Goal: Task Accomplishment & Management: Manage account settings

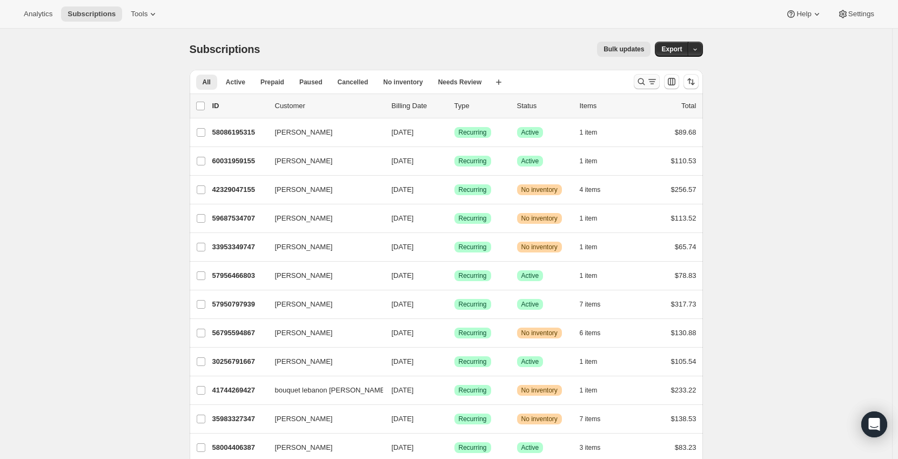
click at [654, 78] on icon "Search and filter results" at bounding box center [652, 81] width 11 height 11
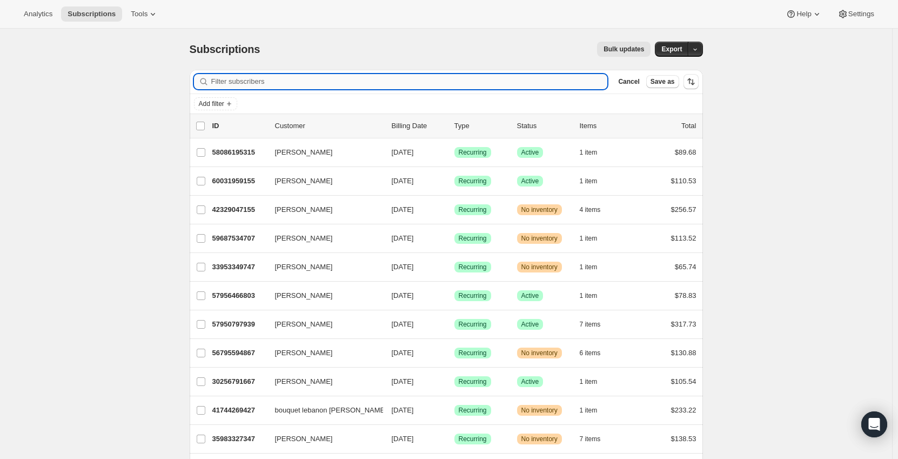
paste input "[EMAIL_ADDRESS][DOMAIN_NAME]"
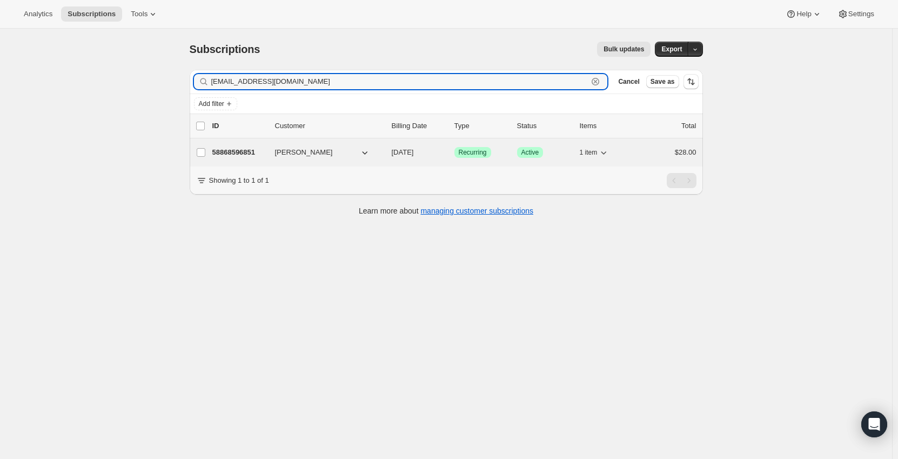
type input "[EMAIL_ADDRESS][DOMAIN_NAME]"
click at [361, 151] on icon "button" at bounding box center [364, 152] width 11 height 11
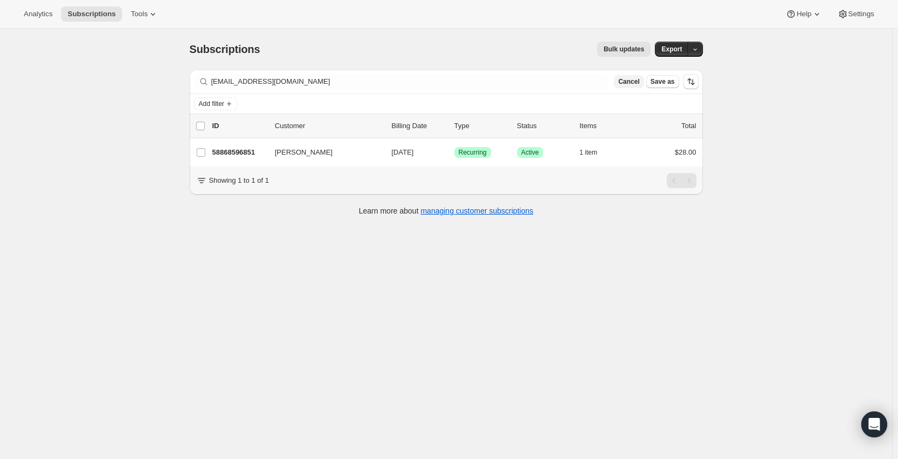
click at [637, 81] on span "Cancel" at bounding box center [628, 81] width 21 height 9
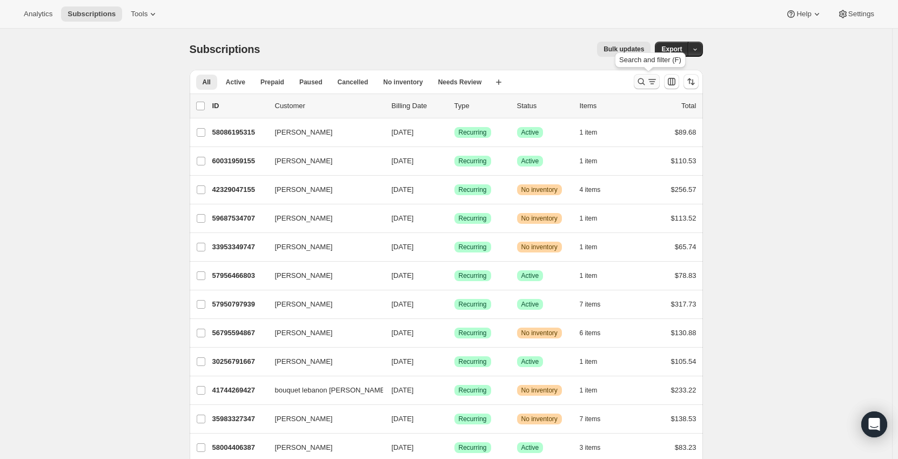
click at [645, 82] on icon "Search and filter results" at bounding box center [641, 81] width 11 height 11
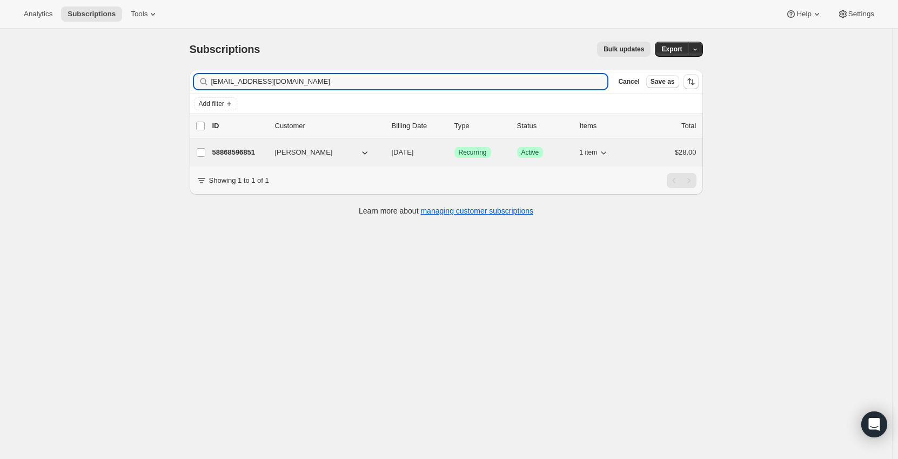
type input "[EMAIL_ADDRESS][DOMAIN_NAME]"
click at [654, 159] on div "58868596851 [PERSON_NAME] [DATE] Success Recurring Success Active 1 item $28.00" at bounding box center [454, 152] width 484 height 15
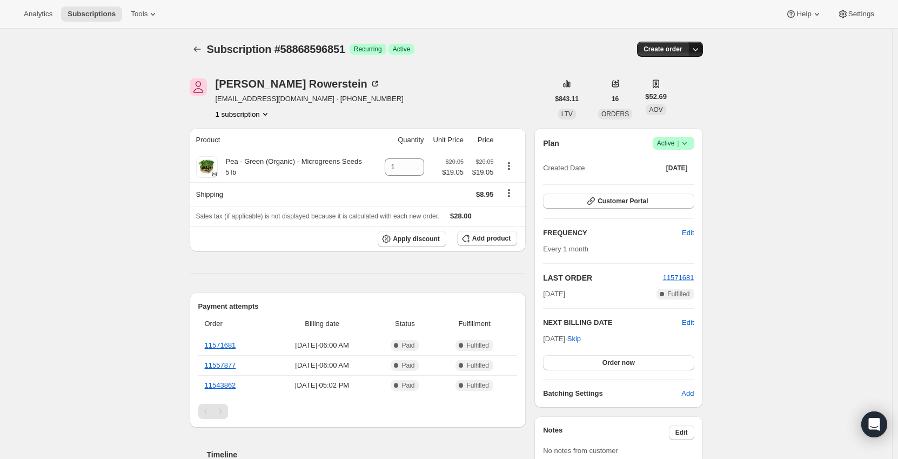
click at [700, 50] on icon "button" at bounding box center [695, 49] width 11 height 11
click at [690, 144] on icon at bounding box center [684, 143] width 11 height 11
click at [700, 182] on span "Cancel subscription" at bounding box center [676, 183] width 61 height 8
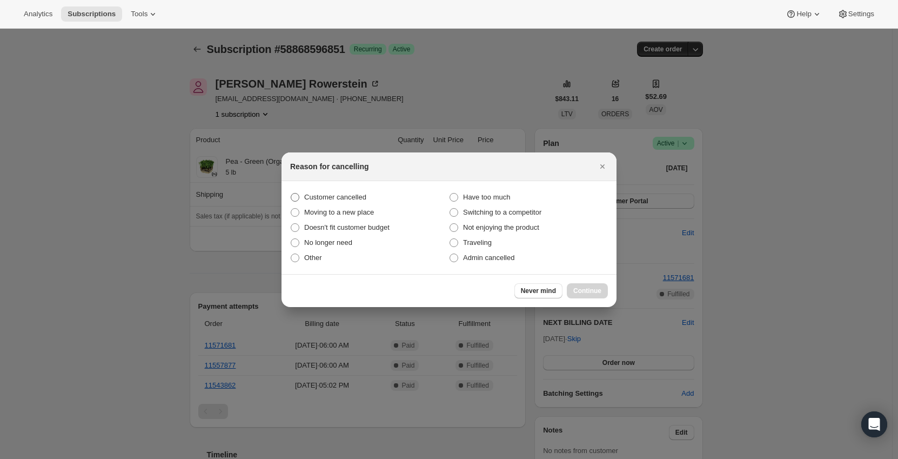
click at [344, 193] on span "Customer cancelled" at bounding box center [335, 197] width 62 height 8
click at [291, 193] on input "Customer cancelled" at bounding box center [291, 193] width 1 height 1
radio input "true"
click at [585, 290] on span "Continue" at bounding box center [587, 290] width 28 height 9
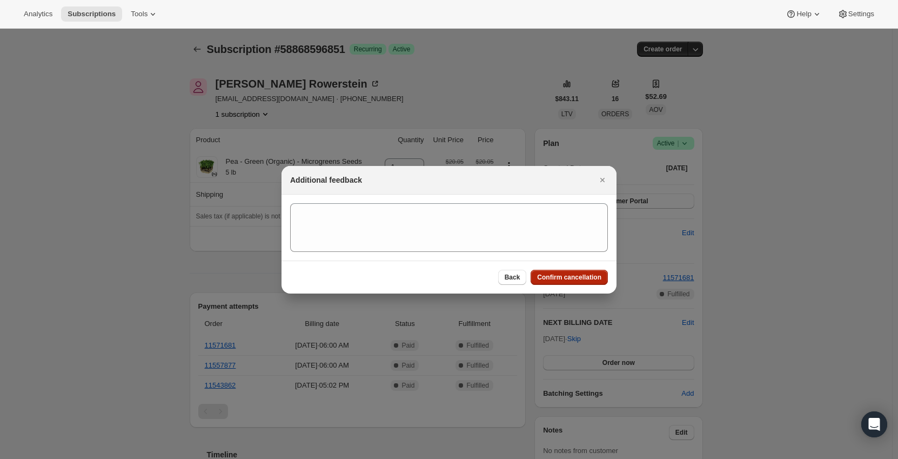
click at [570, 274] on span "Confirm cancellation" at bounding box center [569, 277] width 64 height 9
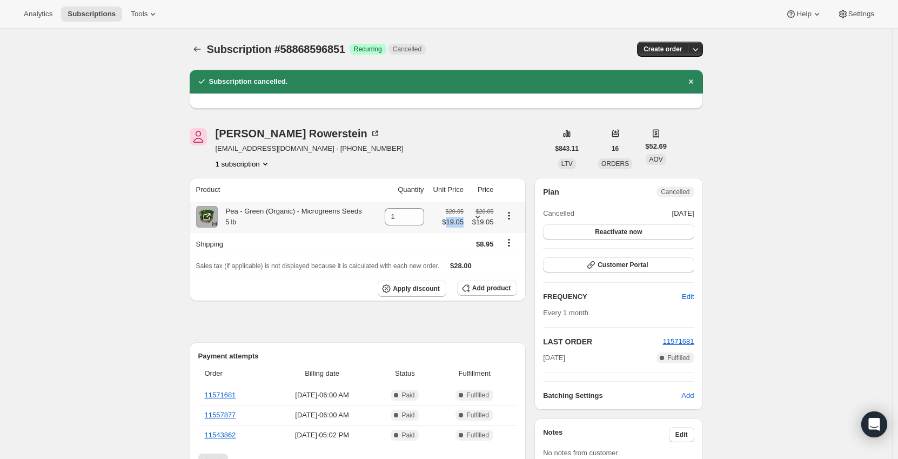
drag, startPoint x: 467, startPoint y: 225, endPoint x: 450, endPoint y: 224, distance: 17.3
click at [450, 224] on td "$20.05 $19.05" at bounding box center [446, 217] width 39 height 30
copy span "19.05"
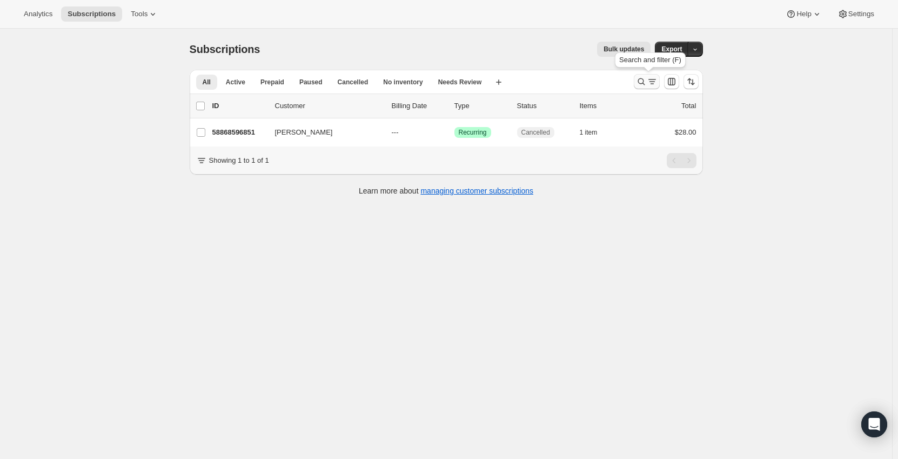
click at [652, 84] on icon "Search and filter results" at bounding box center [652, 81] width 11 height 11
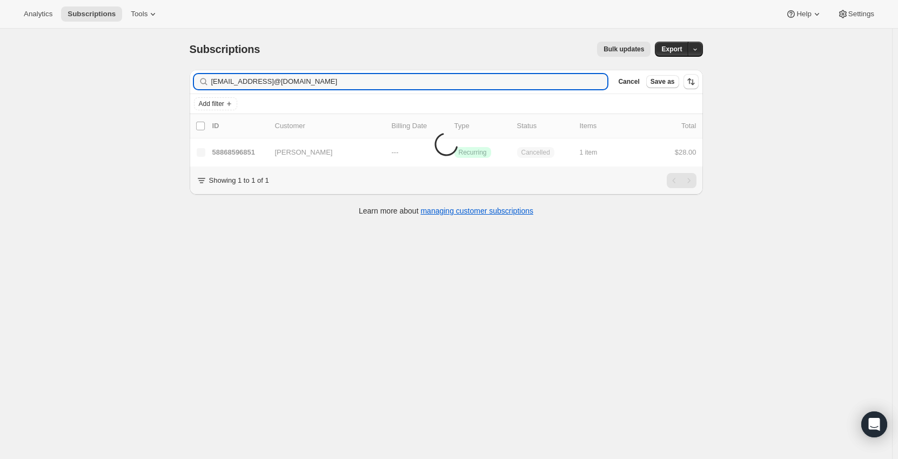
type input "[EMAIL_ADDRESS]@[DOMAIN_NAME]"
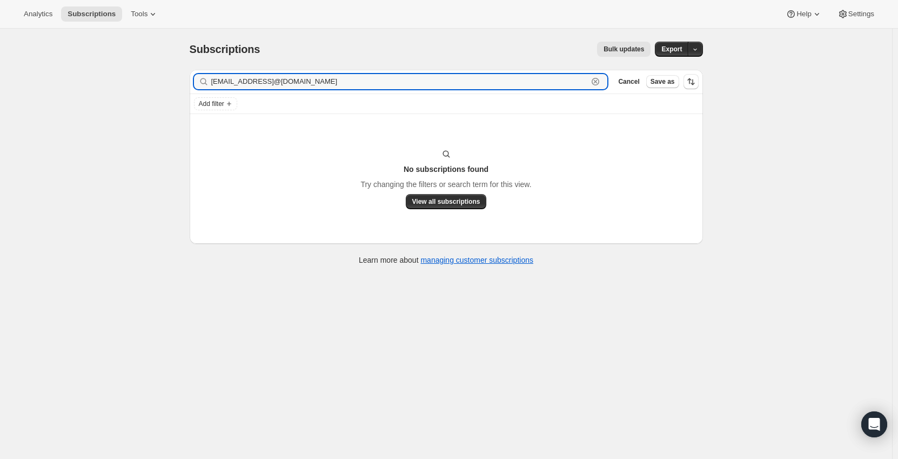
click at [598, 81] on icon "button" at bounding box center [596, 82] width 4 height 4
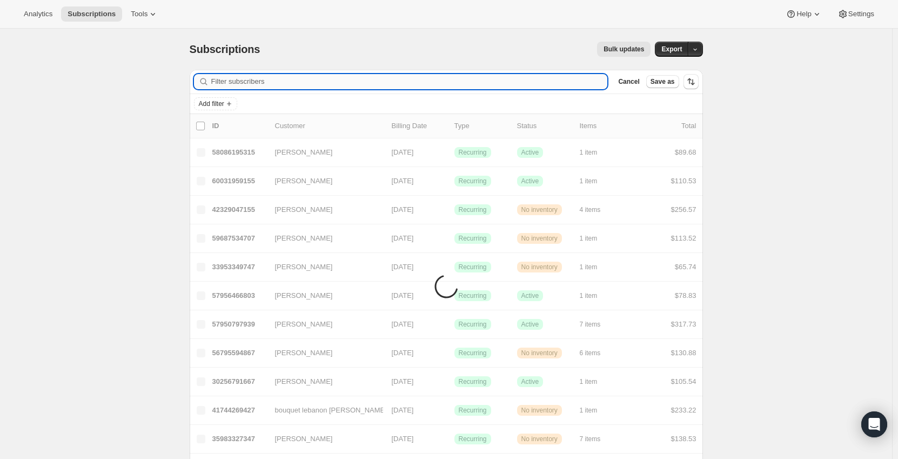
paste input "[EMAIL_ADDRESS][DOMAIN_NAME]"
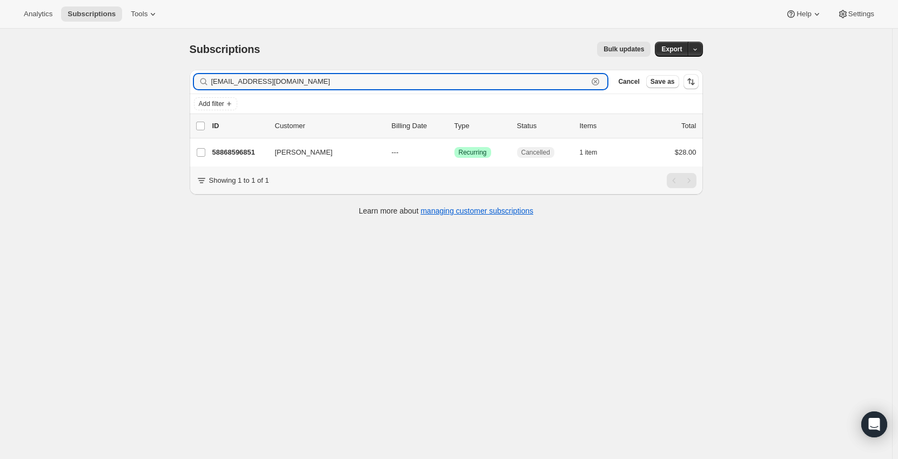
type input "[EMAIL_ADDRESS][DOMAIN_NAME]"
click at [598, 83] on icon "button" at bounding box center [596, 82] width 4 height 4
